Goal: Navigation & Orientation: Find specific page/section

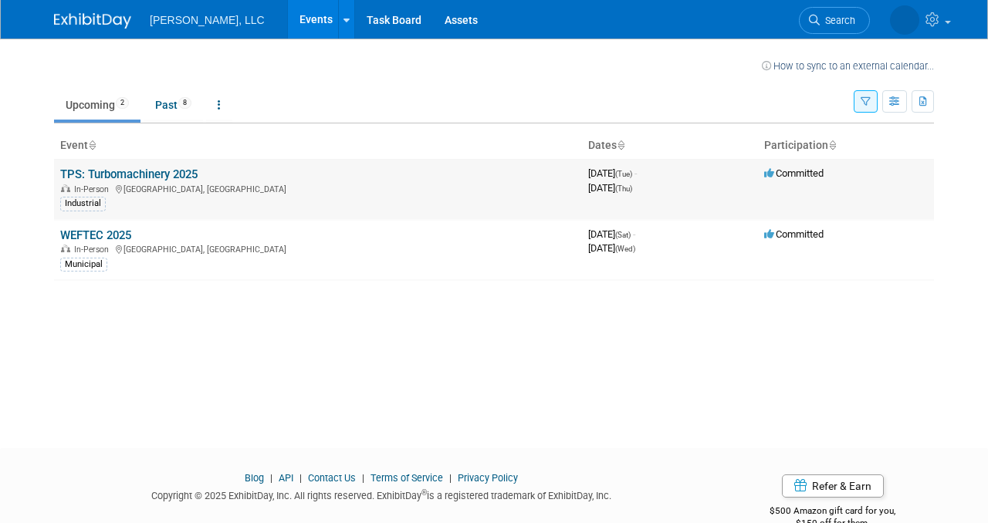
click at [138, 176] on link "TPS: Turbomachinery 2025" at bounding box center [128, 175] width 137 height 14
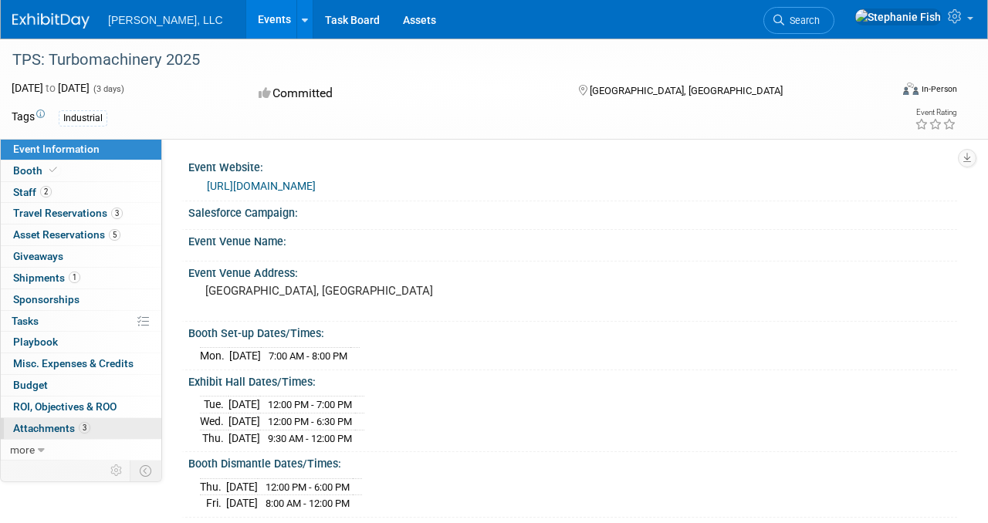
click at [52, 427] on span "Attachments 3" at bounding box center [51, 428] width 77 height 12
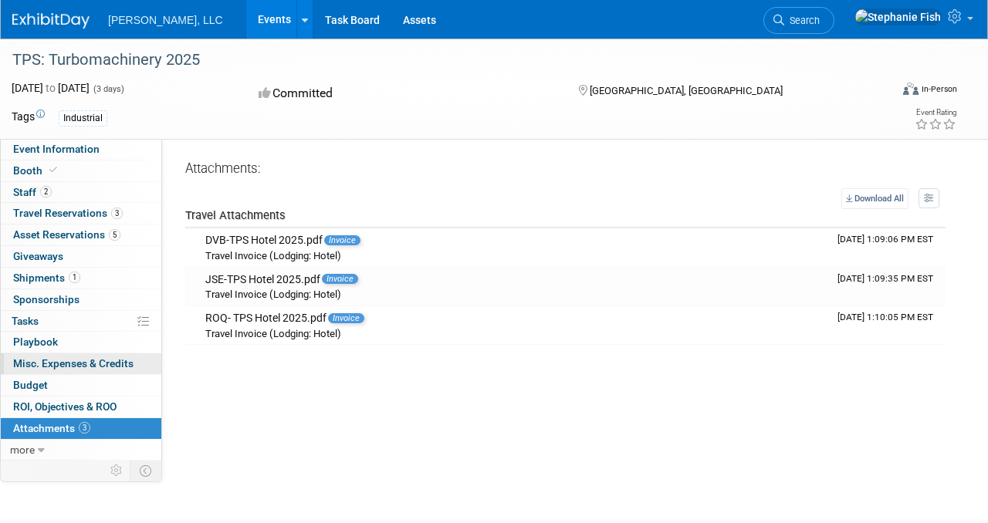
click at [67, 364] on span "Misc. Expenses & Credits 0" at bounding box center [73, 363] width 120 height 12
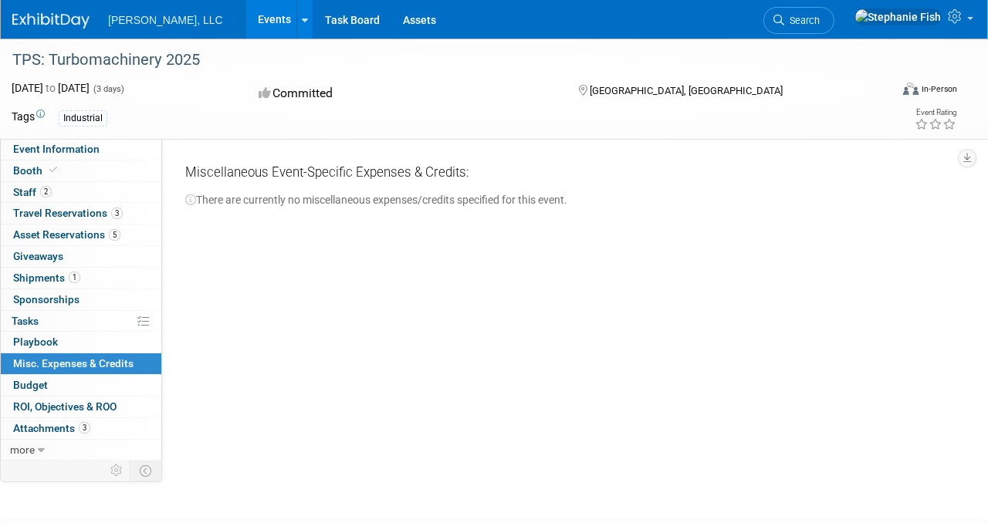
click at [246, 17] on link "Events" at bounding box center [274, 19] width 56 height 39
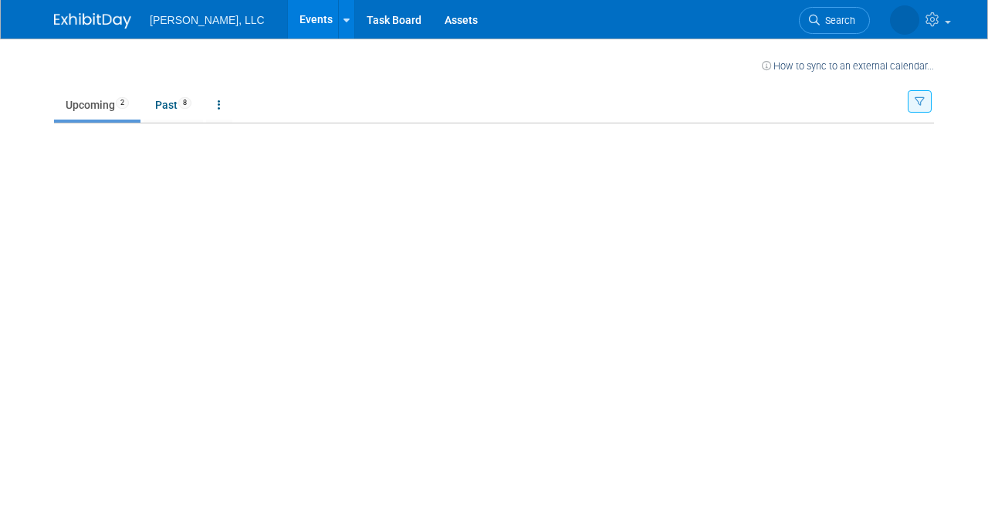
click at [288, 19] on link "Events" at bounding box center [316, 19] width 56 height 39
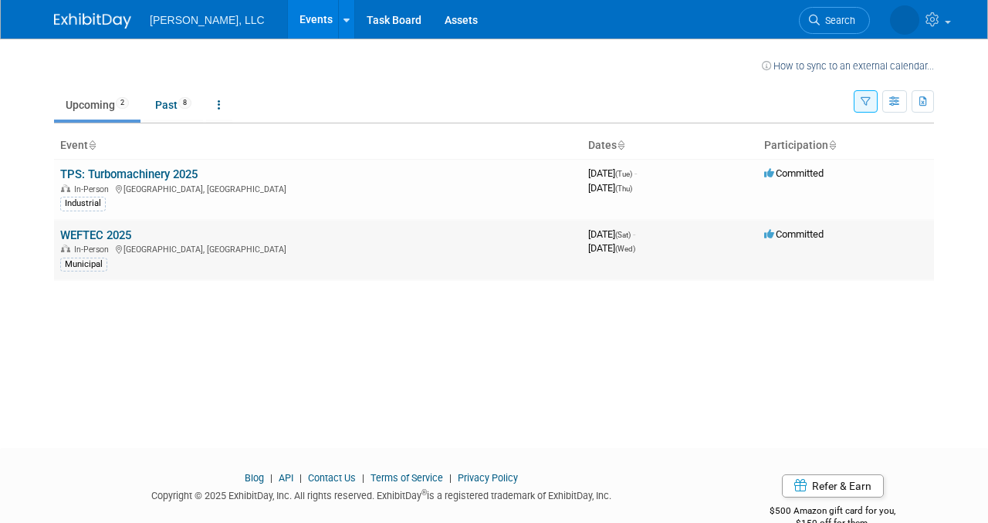
click at [103, 242] on td "WEFTEC 2025 In-Person Chicago, IL Municipal" at bounding box center [318, 250] width 528 height 61
click at [112, 236] on link "WEFTEC 2025" at bounding box center [95, 235] width 71 height 14
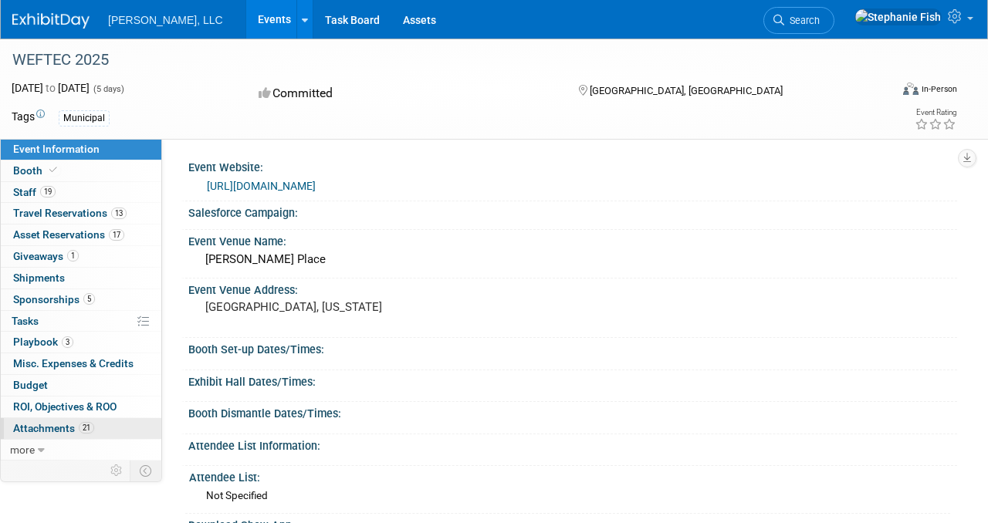
click at [46, 425] on span "Attachments 21" at bounding box center [53, 428] width 81 height 12
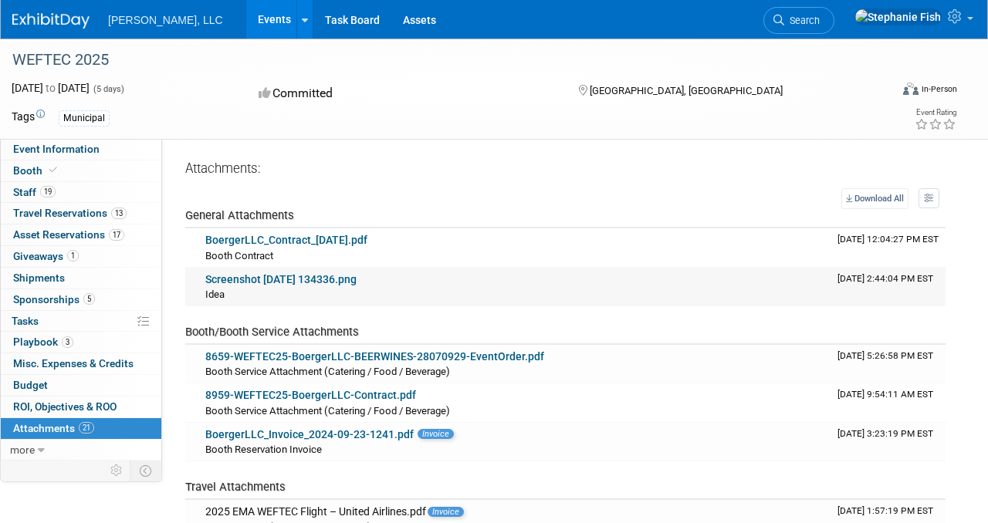
click at [286, 277] on link "Screenshot [DATE] 134336.png" at bounding box center [280, 279] width 151 height 12
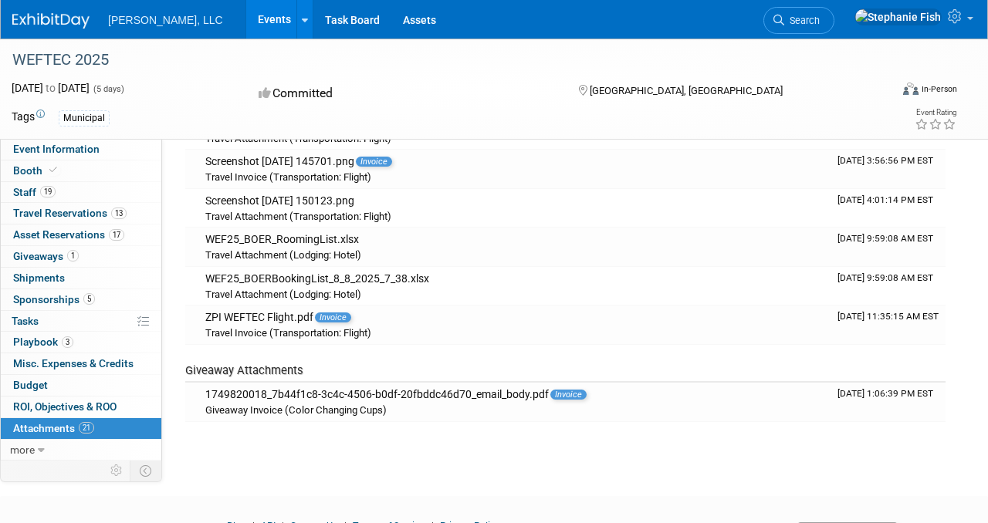
scroll to position [749, 0]
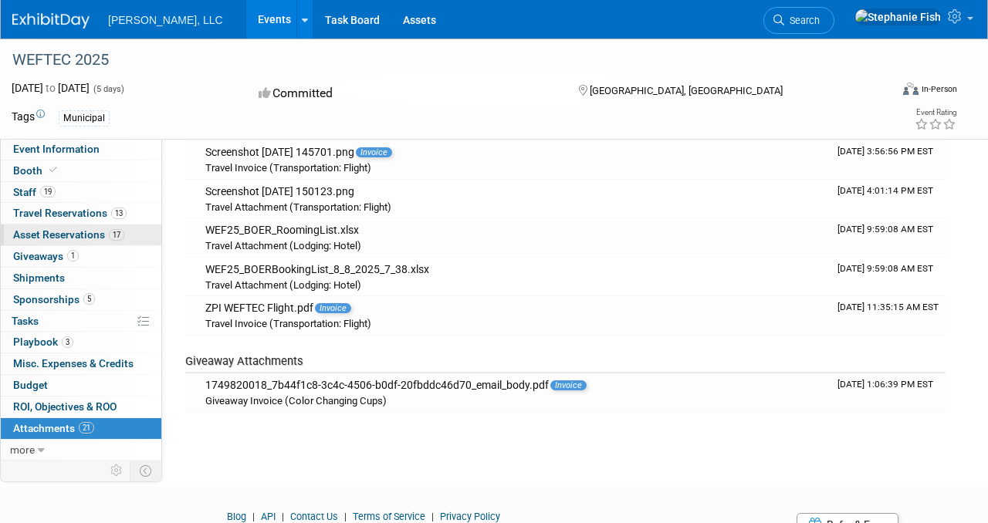
click at [93, 234] on span "Asset Reservations 17" at bounding box center [68, 234] width 111 height 12
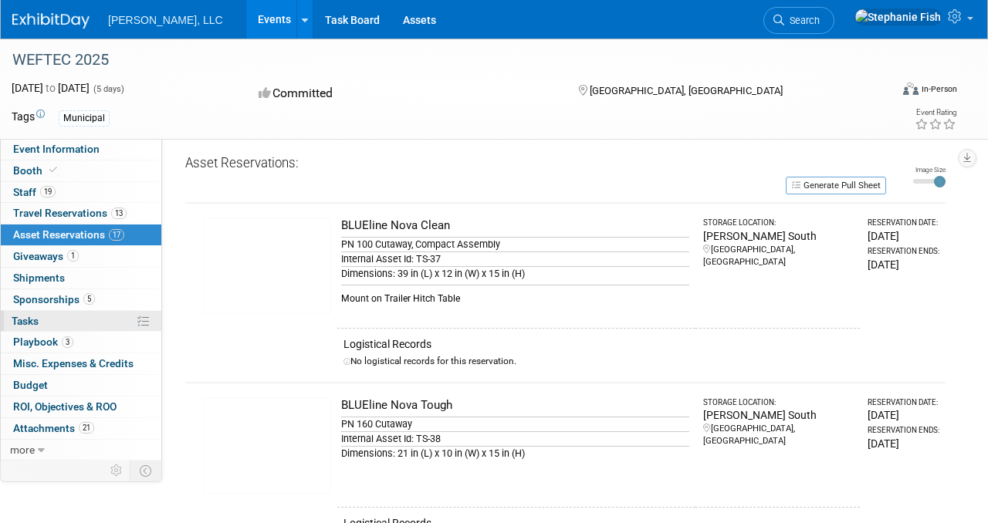
scroll to position [5, 0]
click at [83, 367] on span "Misc. Expenses & Credits 0" at bounding box center [73, 363] width 120 height 12
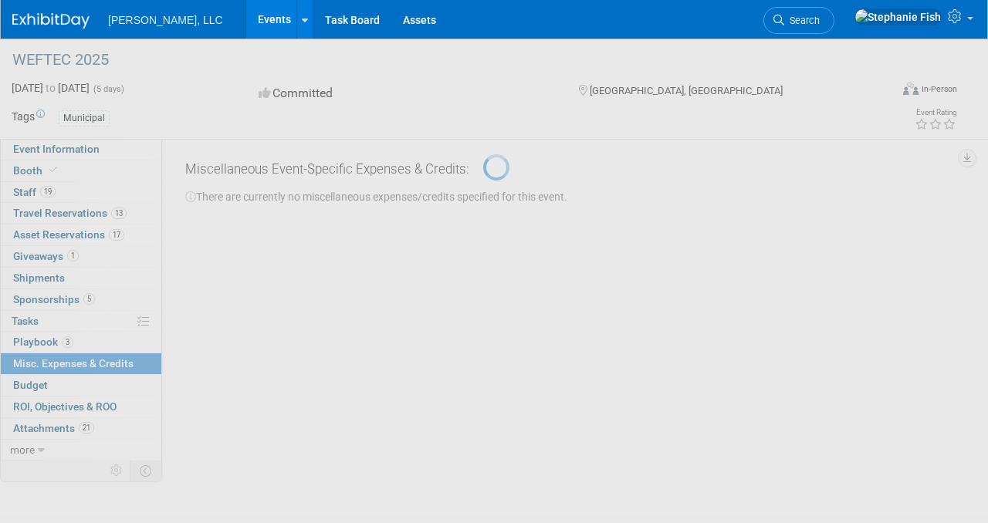
click at [483, 448] on div at bounding box center [494, 261] width 22 height 523
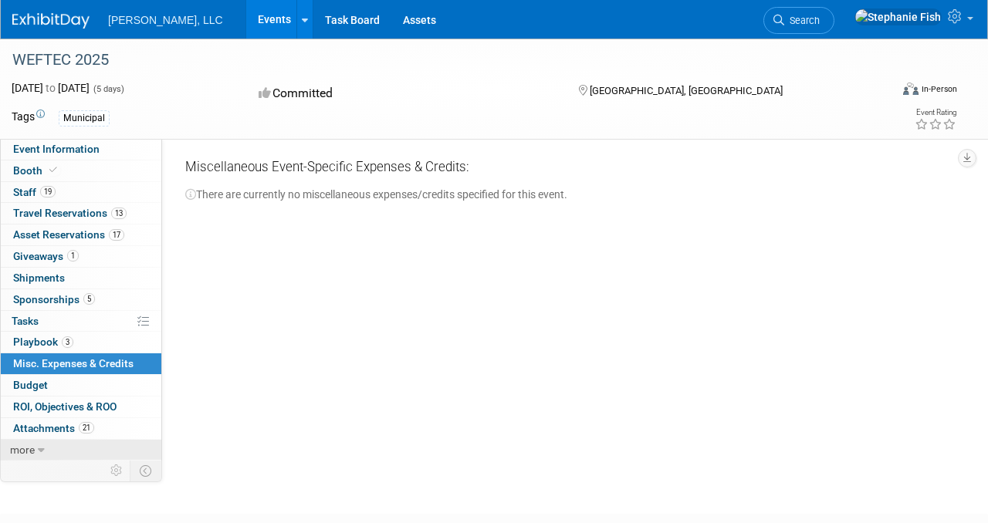
scroll to position [6, 0]
click at [38, 449] on icon at bounding box center [41, 450] width 7 height 11
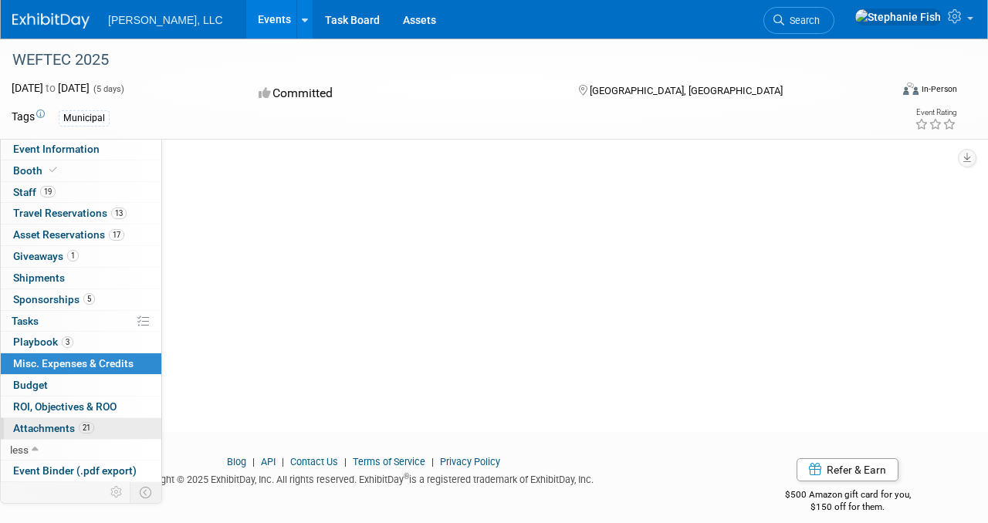
scroll to position [126, 0]
